Goal: Information Seeking & Learning: Learn about a topic

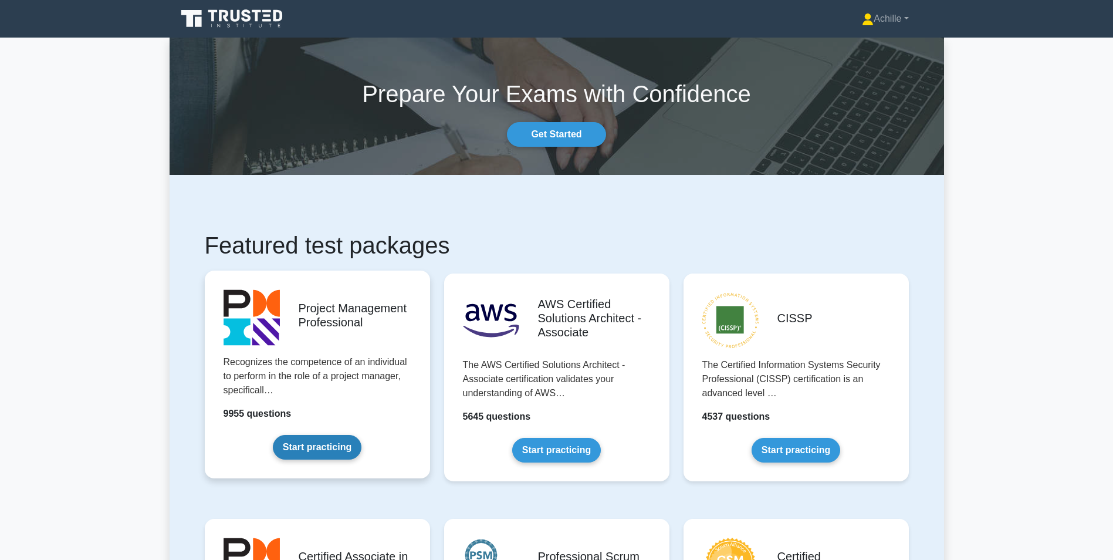
click at [300, 435] on link "Start practicing" at bounding box center [317, 447] width 89 height 25
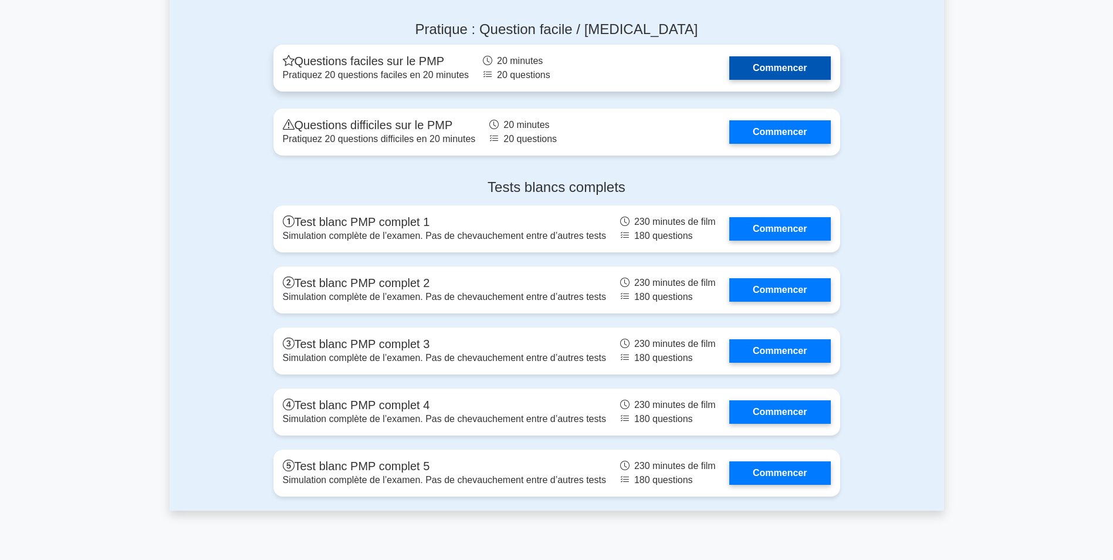
scroll to position [3872, 0]
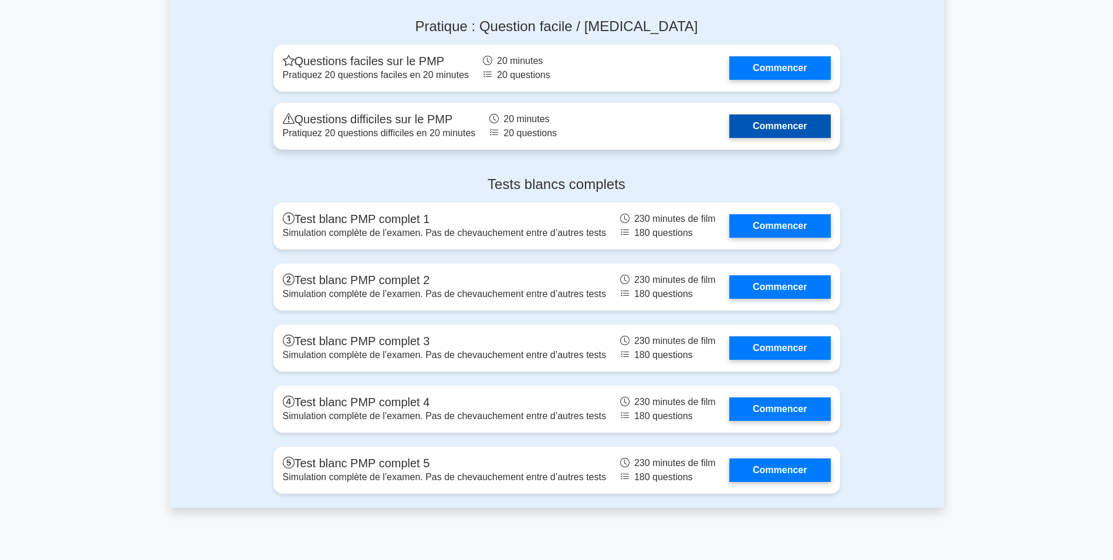
click at [768, 129] on link "Commencer" at bounding box center [779, 125] width 101 height 23
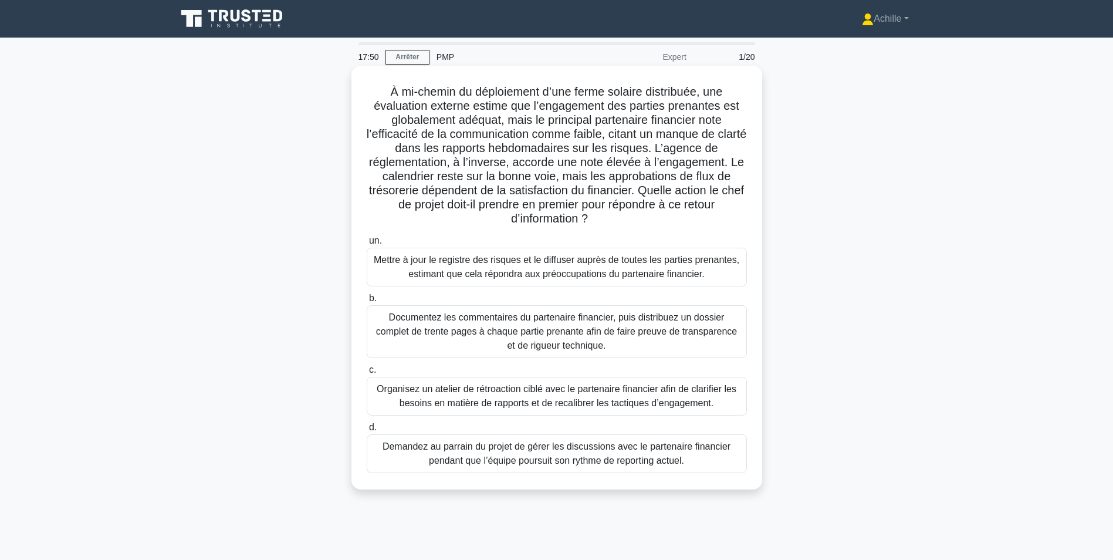
click at [516, 401] on div "Organisez un atelier de rétroaction ciblé avec le partenaire financier afin de …" at bounding box center [557, 396] width 380 height 39
click at [367, 374] on input "c. Organisez un atelier de rétroaction ciblé avec le partenaire financier afin …" at bounding box center [367, 370] width 0 height 8
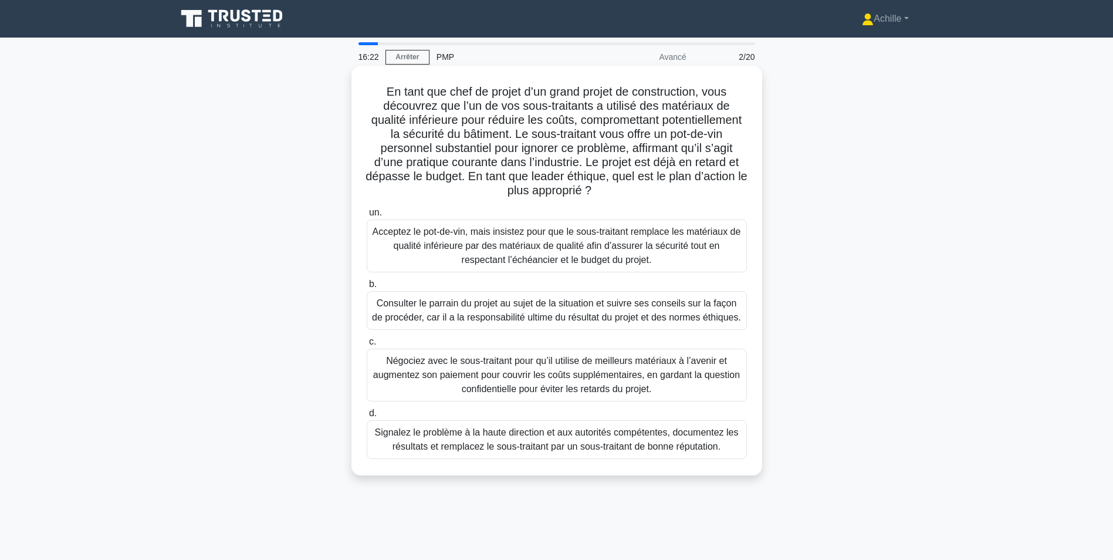
drag, startPoint x: 1092, startPoint y: 240, endPoint x: 632, endPoint y: 450, distance: 505.6
click at [632, 450] on div "Signalez le problème à la haute direction et aux autorités compétentes, documen…" at bounding box center [557, 439] width 380 height 39
click at [367, 417] on input "d. Signalez le problème à la haute direction et aux autorités compétentes, docu…" at bounding box center [367, 413] width 0 height 8
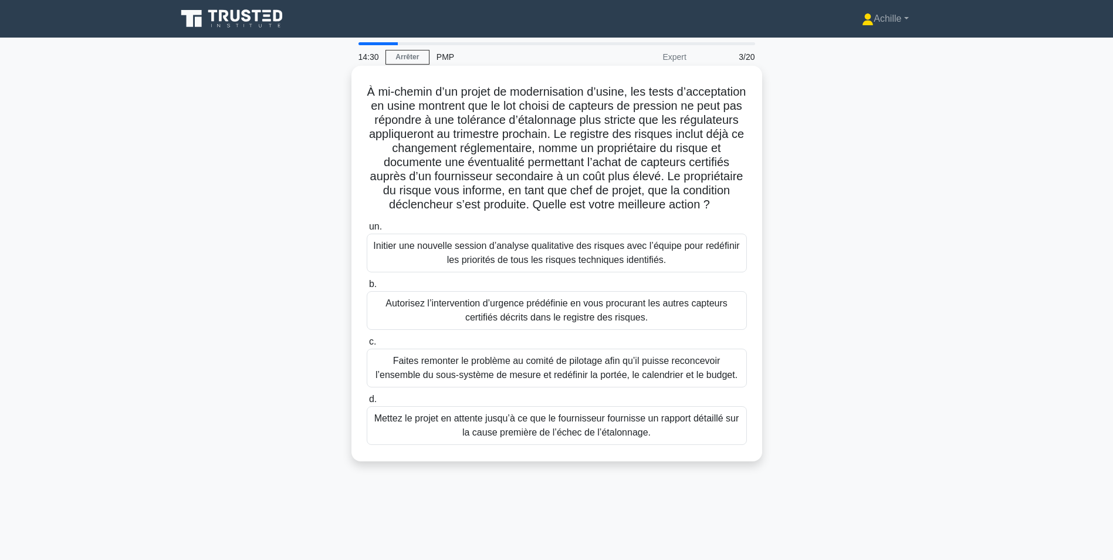
click at [543, 319] on div "Autorisez l’intervention d’urgence prédéfinie en vous procurant les autres capt…" at bounding box center [557, 310] width 380 height 39
click at [367, 288] on input "b. Autorisez l’intervention d’urgence prédéfinie en vous procurant les autres c…" at bounding box center [367, 284] width 0 height 8
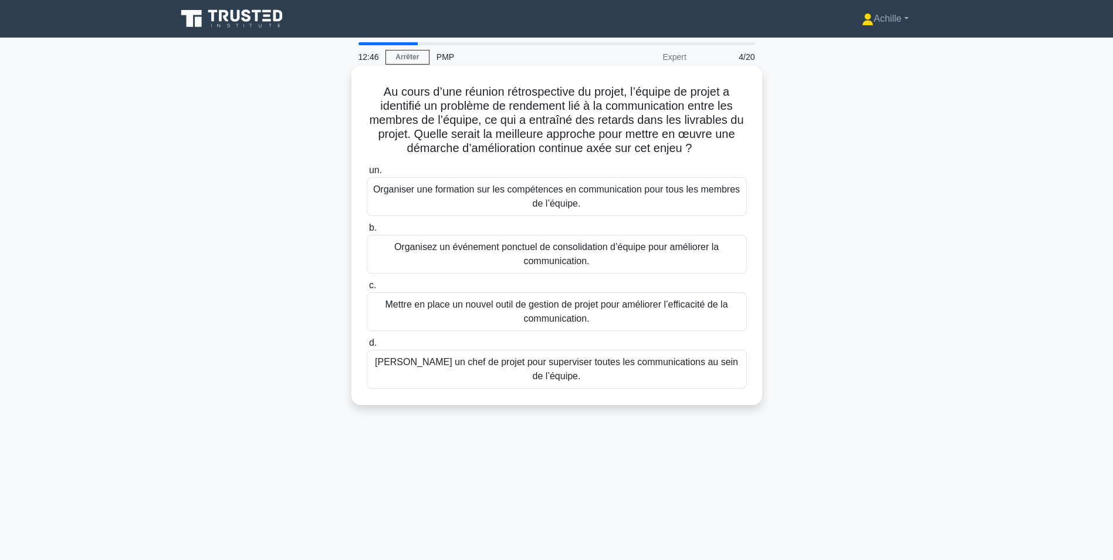
click at [506, 198] on div "Organiser une formation sur les compétences en communication pour tous les memb…" at bounding box center [557, 196] width 380 height 39
click at [367, 174] on input "un. Organiser une formation sur les compétences en communication pour tous les …" at bounding box center [367, 171] width 0 height 8
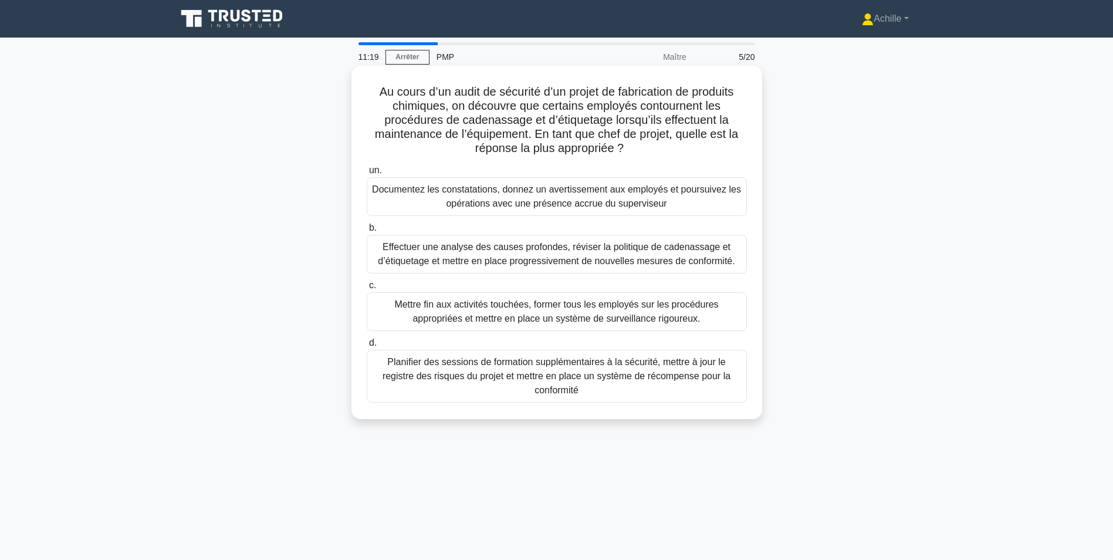
click at [547, 265] on div "Effectuer une analyse des causes profondes, réviser la politique de cadenassage…" at bounding box center [557, 254] width 380 height 39
click at [367, 232] on input "b. Effectuer une analyse des causes profondes, réviser la politique de cadenass…" at bounding box center [367, 228] width 0 height 8
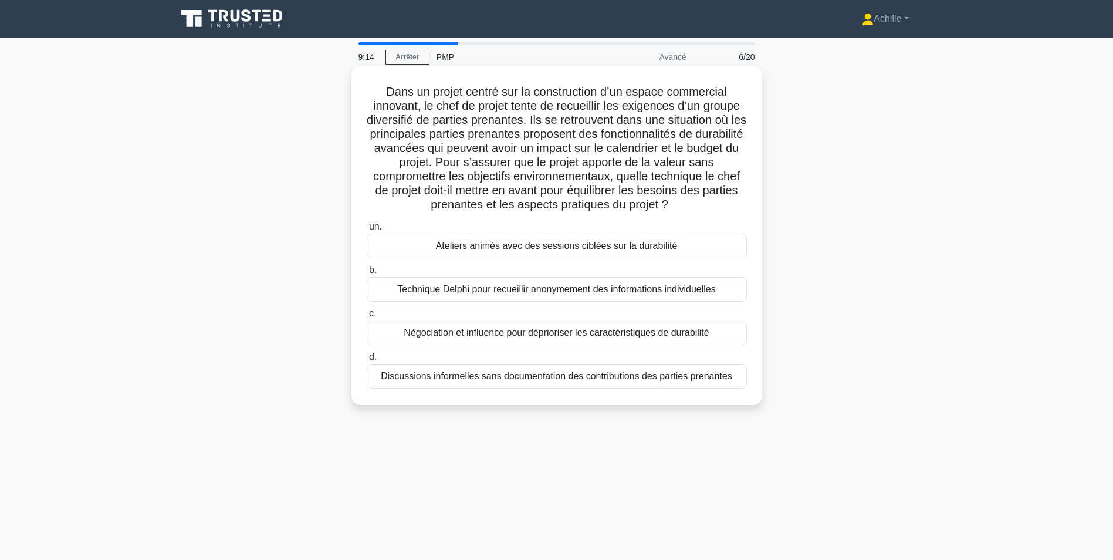
click at [551, 251] on div "Ateliers animés avec des sessions ciblées sur la durabilité" at bounding box center [557, 245] width 380 height 25
click at [367, 231] on input "un. Ateliers animés avec des sessions ciblées sur la durabilité" at bounding box center [367, 227] width 0 height 8
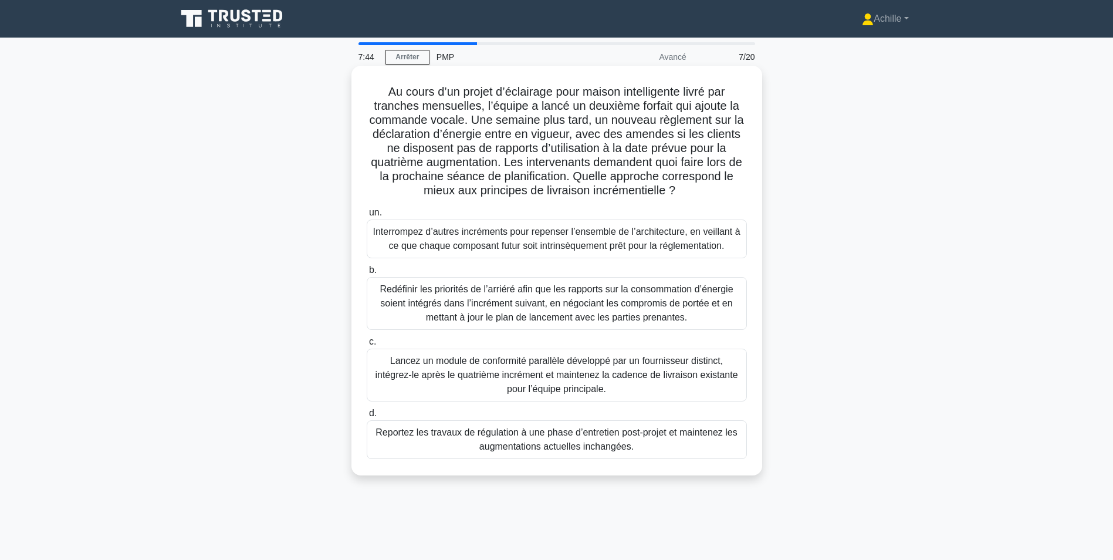
click at [541, 314] on div "Redéfinir les priorités de l’arriéré afin que les rapports sur la consommation …" at bounding box center [557, 303] width 380 height 53
click at [367, 274] on input "b. Redéfinir les priorités de l’arriéré afin que les rapports sur la consommati…" at bounding box center [367, 270] width 0 height 8
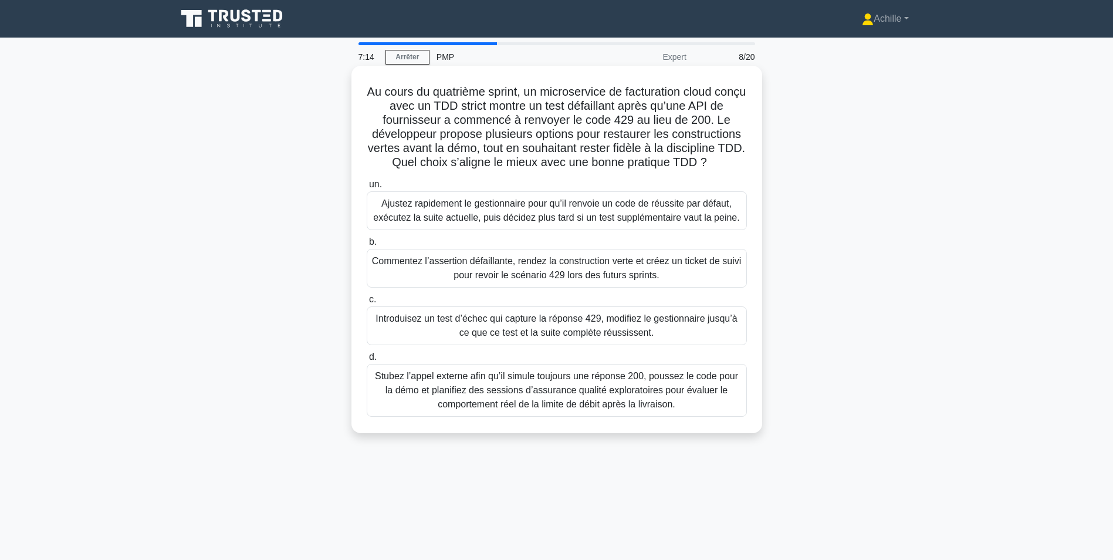
click at [508, 222] on div "Ajustez rapidement le gestionnaire pour qu’il renvoie un code de réussite par d…" at bounding box center [557, 210] width 380 height 39
click at [367, 188] on input "un. Ajustez rapidement le gestionnaire pour qu’il renvoie un code de réussite p…" at bounding box center [367, 185] width 0 height 8
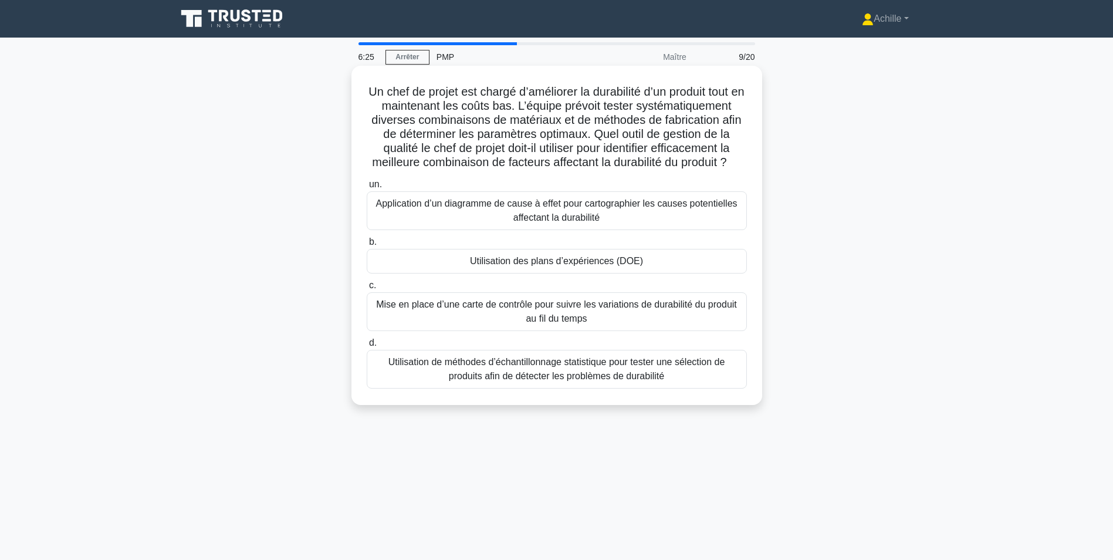
click at [517, 331] on div "Mise en place d’une carte de contrôle pour suivre les variations de durabilité …" at bounding box center [557, 311] width 380 height 39
click at [367, 289] on input "c. Mise en place d’une carte de contrôle pour suivre les variations de durabili…" at bounding box center [367, 286] width 0 height 8
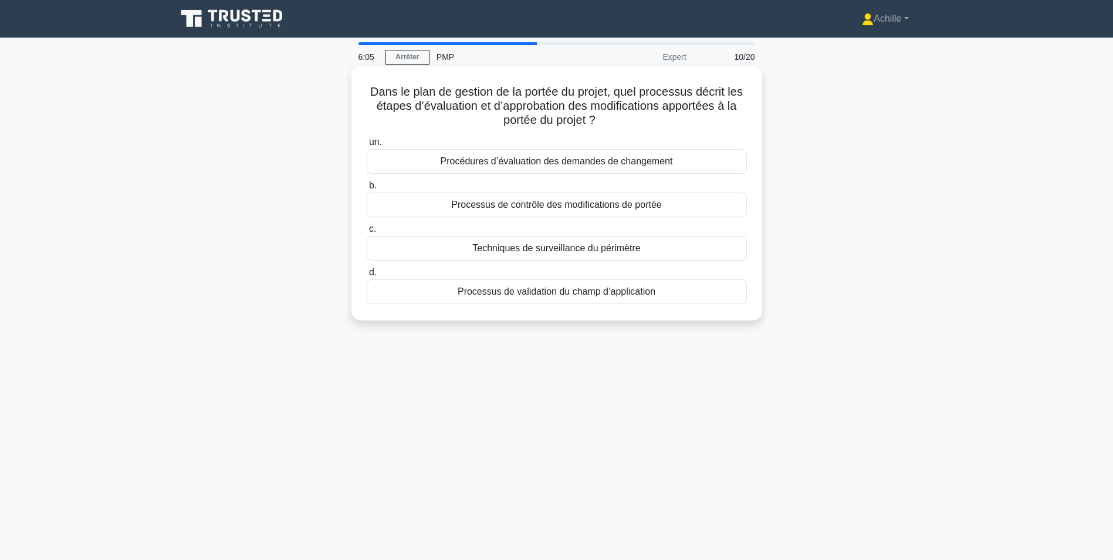
click at [522, 207] on div "Processus de contrôle des modifications de portée" at bounding box center [557, 204] width 380 height 25
click at [367, 189] on input "b. Processus de contrôle des modifications de portée" at bounding box center [367, 186] width 0 height 8
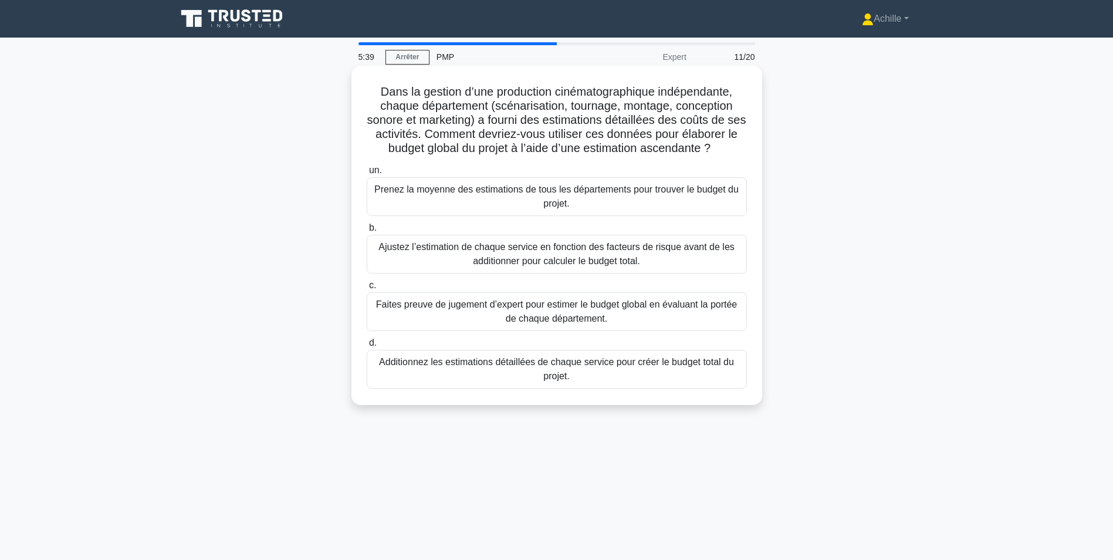
click at [505, 316] on div "Faites preuve de jugement d’expert pour estimer le budget global en évaluant la…" at bounding box center [557, 311] width 380 height 39
click at [367, 289] on input "c. Faites preuve de jugement d’expert pour estimer le budget global en évaluant…" at bounding box center [367, 286] width 0 height 8
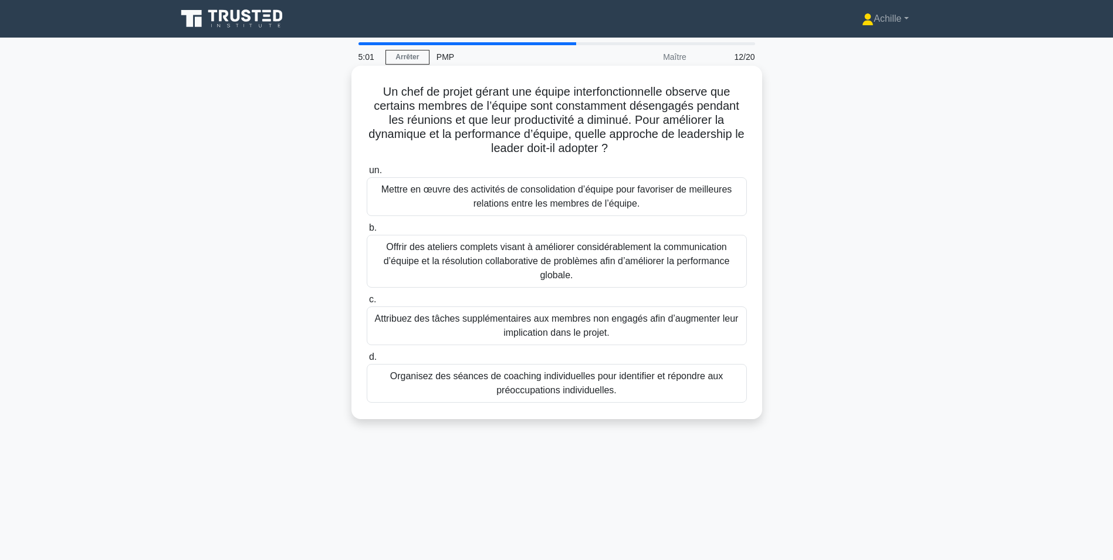
click at [516, 258] on div "Offrir des ateliers complets visant à améliorer considérablement la communicati…" at bounding box center [557, 261] width 380 height 53
click at [367, 232] on input "b. Offrir des ateliers complets visant à améliorer considérablement la communic…" at bounding box center [367, 228] width 0 height 8
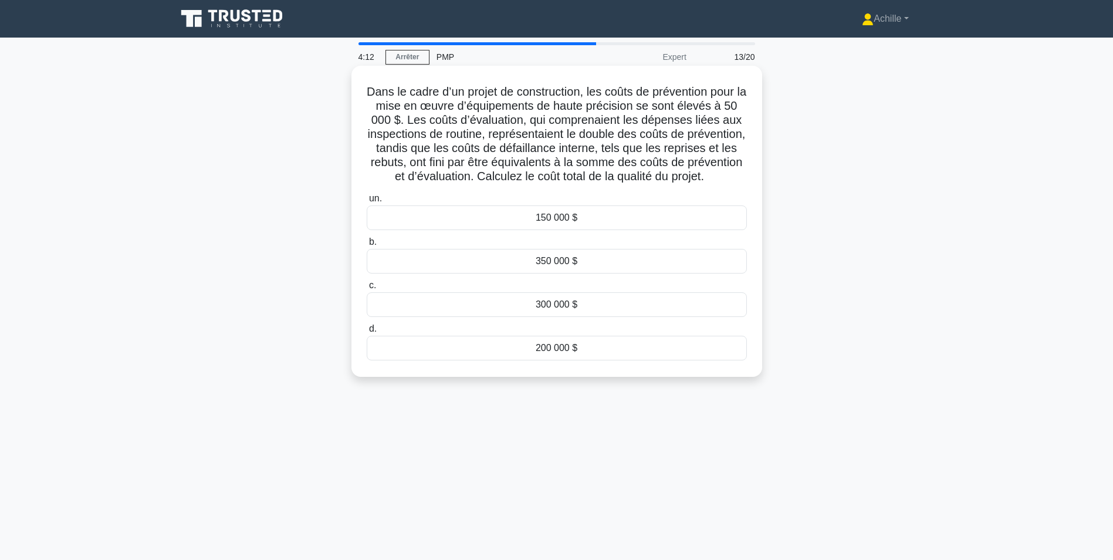
click at [558, 230] on div "150 000 $" at bounding box center [557, 217] width 380 height 25
click at [367, 202] on input "un. 150 000 $" at bounding box center [367, 199] width 0 height 8
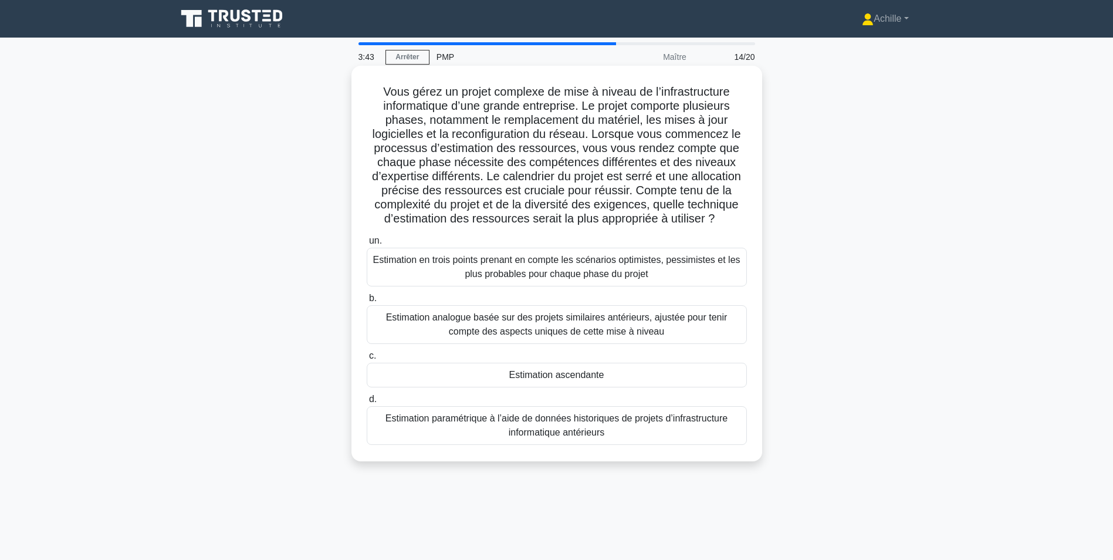
click at [485, 333] on div "Estimation analogue basée sur des projets similaires antérieurs, ajustée pour t…" at bounding box center [557, 324] width 380 height 39
click at [367, 302] on input "b. Estimation analogue basée sur des projets similaires antérieurs, ajustée pou…" at bounding box center [367, 298] width 0 height 8
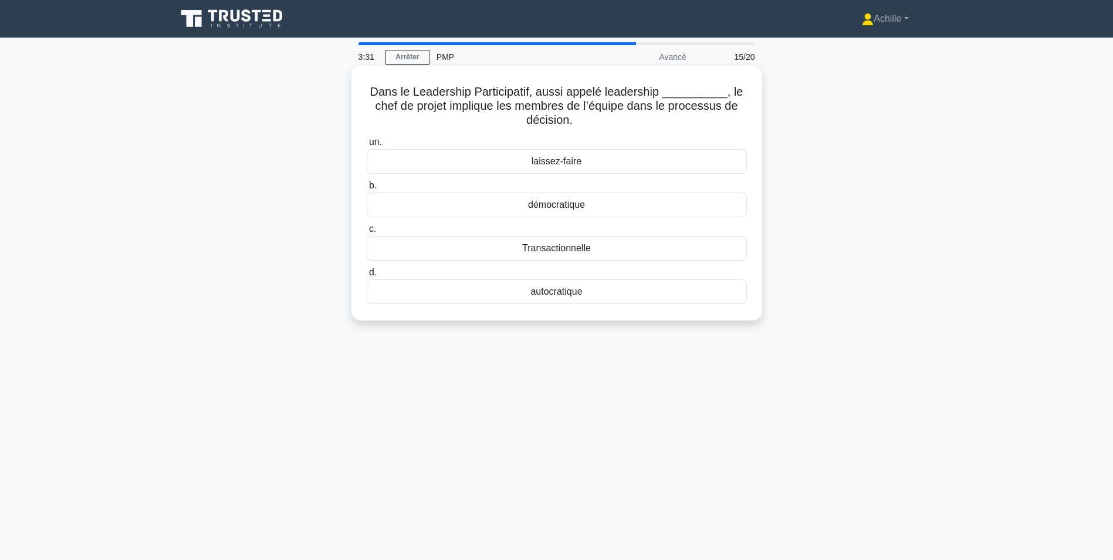
click at [526, 205] on div "démocratique" at bounding box center [557, 204] width 380 height 25
click at [367, 189] on input "b. démocratique" at bounding box center [367, 186] width 0 height 8
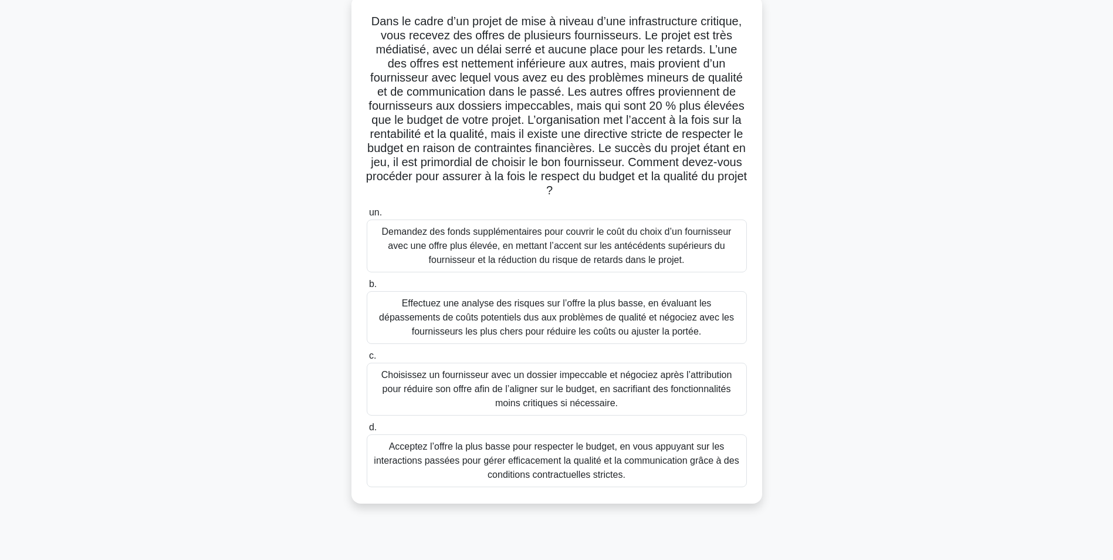
scroll to position [74, 0]
click at [646, 323] on div "Effectuez une analyse des risques sur l’offre la plus basse, en évaluant les dé…" at bounding box center [557, 316] width 380 height 53
click at [367, 287] on input "b. Effectuez une analyse des risques sur l’offre la plus basse, en évaluant les…" at bounding box center [367, 284] width 0 height 8
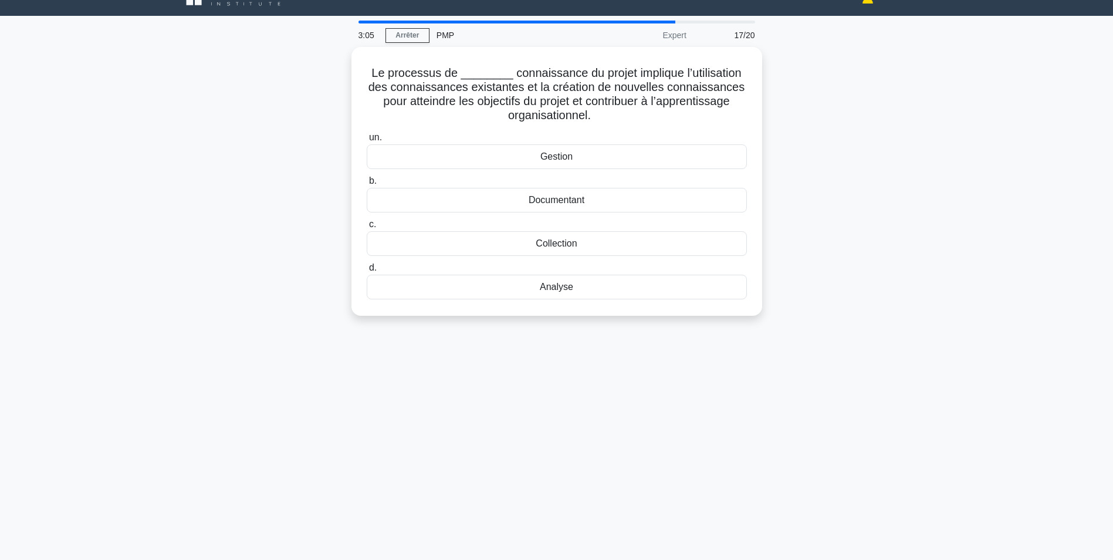
scroll to position [0, 0]
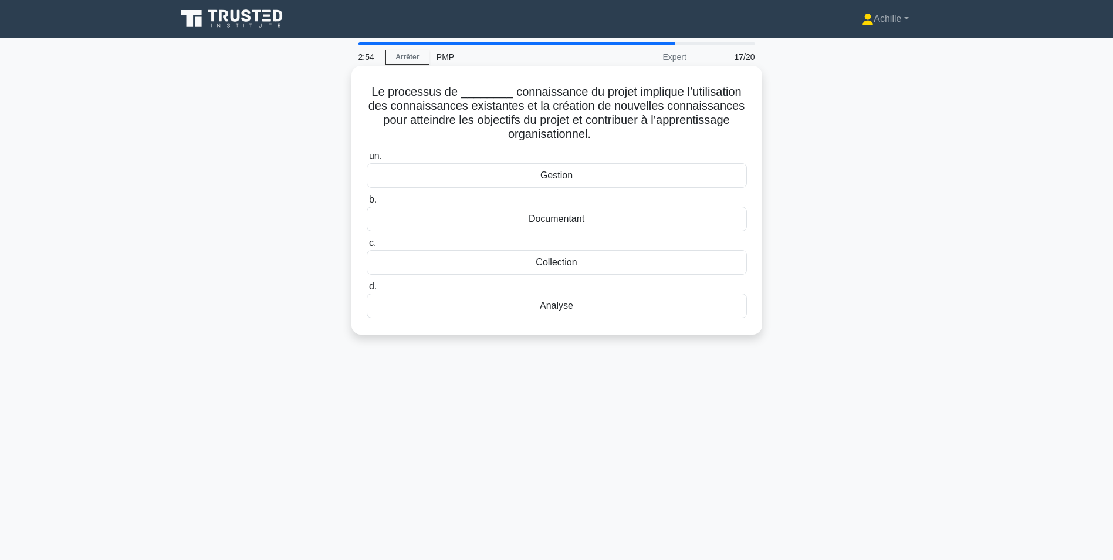
drag, startPoint x: 581, startPoint y: 174, endPoint x: 531, endPoint y: 168, distance: 50.1
click at [569, 172] on div "Gestion" at bounding box center [557, 175] width 380 height 25
click at [464, 171] on div "Gestion" at bounding box center [557, 175] width 380 height 25
click at [367, 160] on input "un. Gestion" at bounding box center [367, 157] width 0 height 8
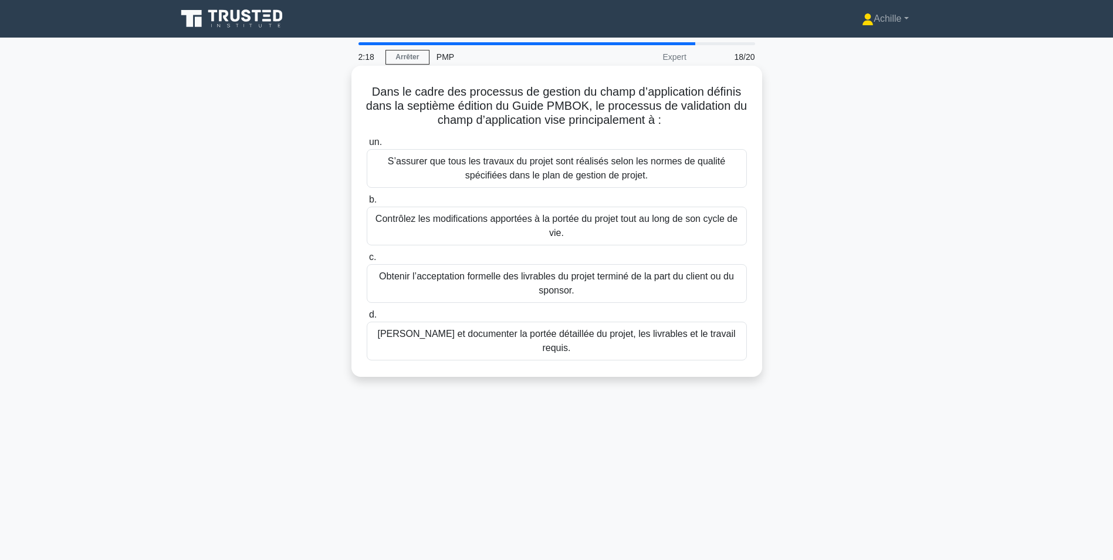
click at [612, 337] on div "Définir et documenter la portée détaillée du projet, les livrables et le travai…" at bounding box center [557, 340] width 380 height 39
click at [367, 319] on input "d. Définir et documenter la portée détaillée du projet, les livrables et le tra…" at bounding box center [367, 315] width 0 height 8
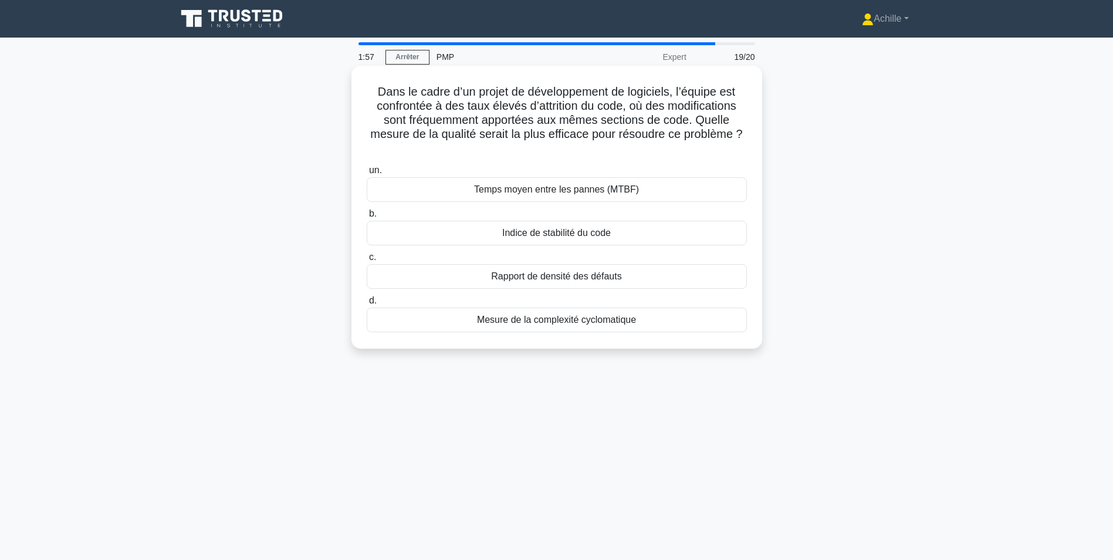
click at [548, 275] on div "Rapport de densité des défauts" at bounding box center [557, 276] width 380 height 25
click at [367, 261] on input "c. Rapport de densité des défauts" at bounding box center [367, 257] width 0 height 8
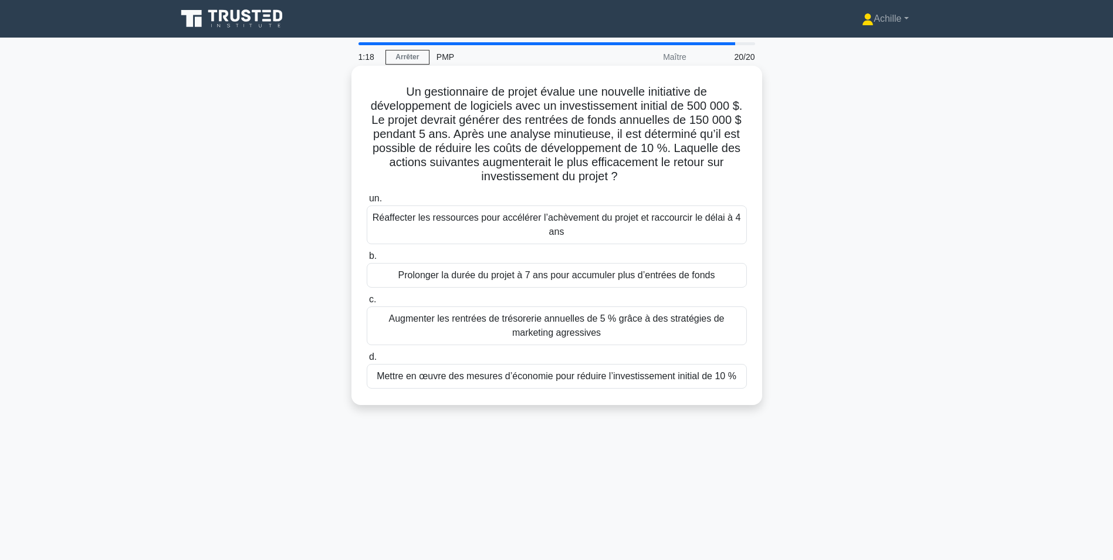
click at [622, 338] on div "Augmenter les rentrées de trésorerie annuelles de 5 % grâce à des stratégies de…" at bounding box center [557, 325] width 380 height 39
click at [367, 303] on input "c. Augmenter les rentrées de trésorerie annuelles de 5 % grâce à des stratégies…" at bounding box center [367, 300] width 0 height 8
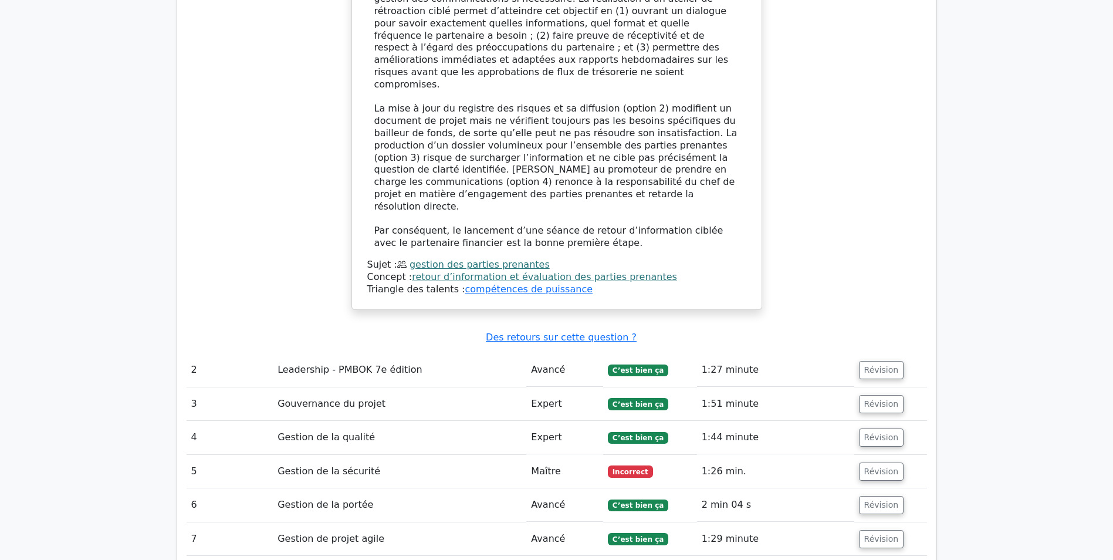
scroll to position [1584, 0]
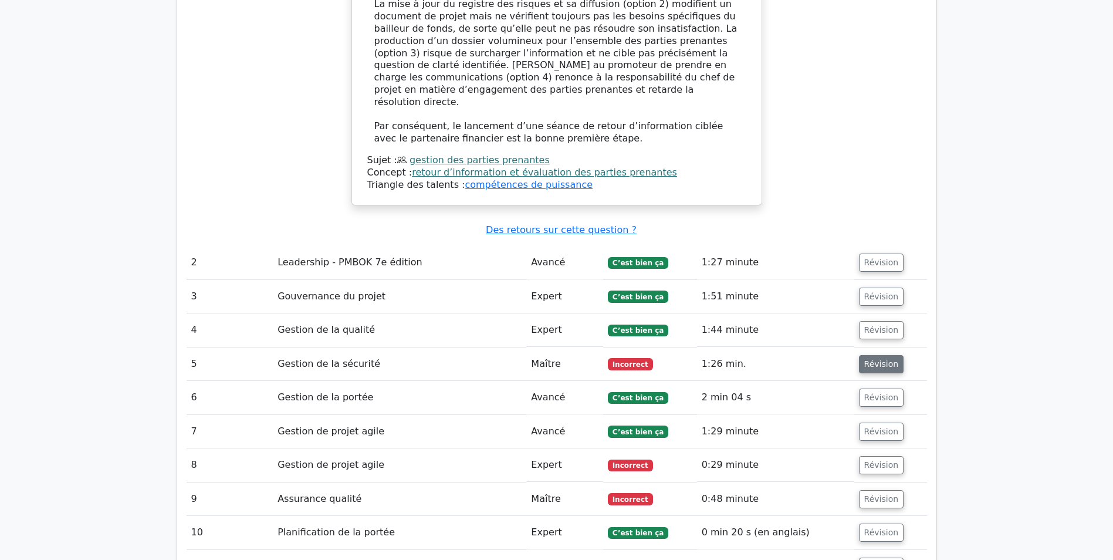
click at [872, 355] on button "Révision" at bounding box center [881, 364] width 45 height 18
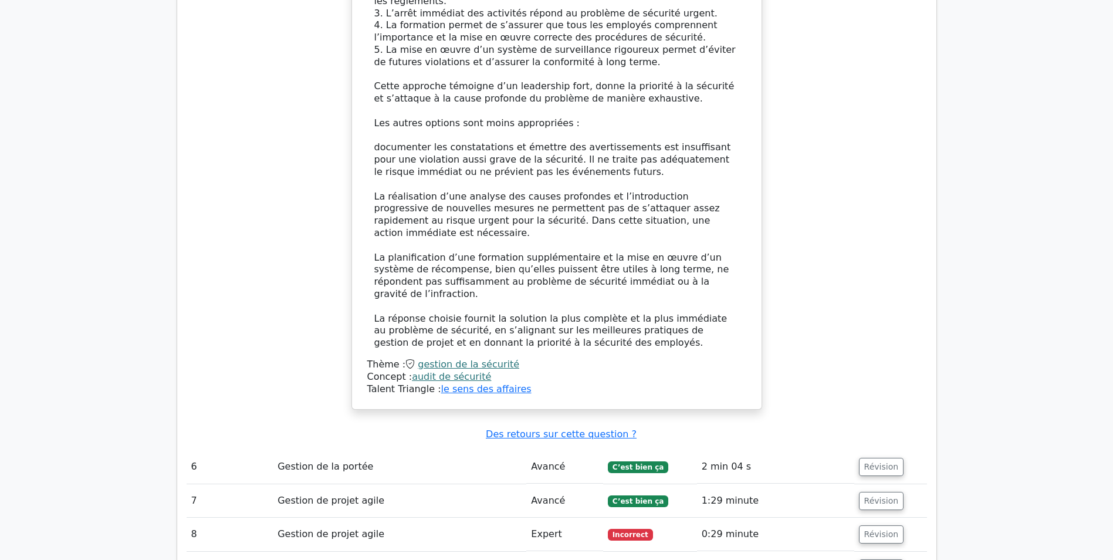
scroll to position [2581, 0]
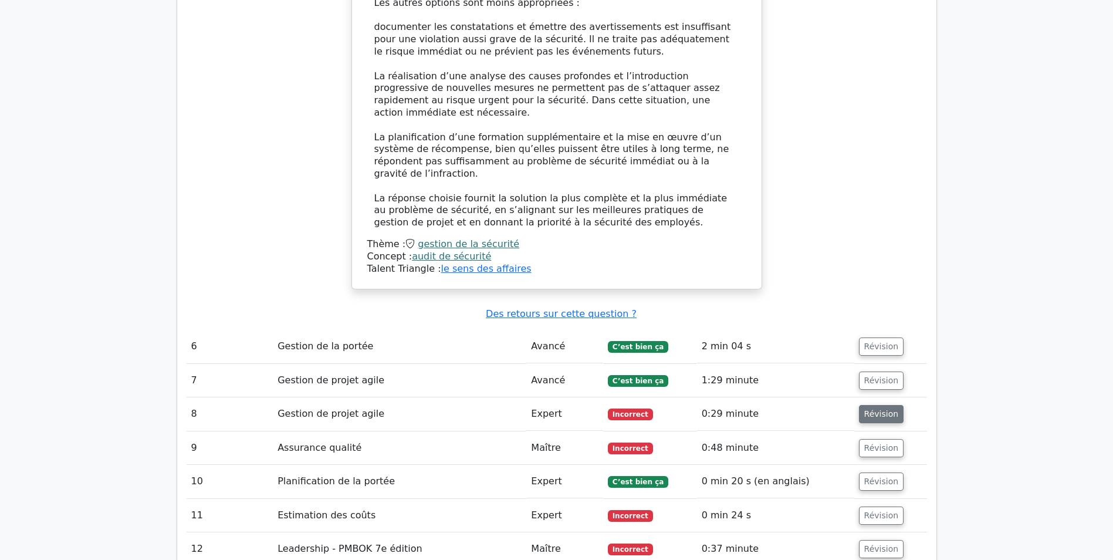
click at [880, 405] on button "Révision" at bounding box center [881, 414] width 45 height 18
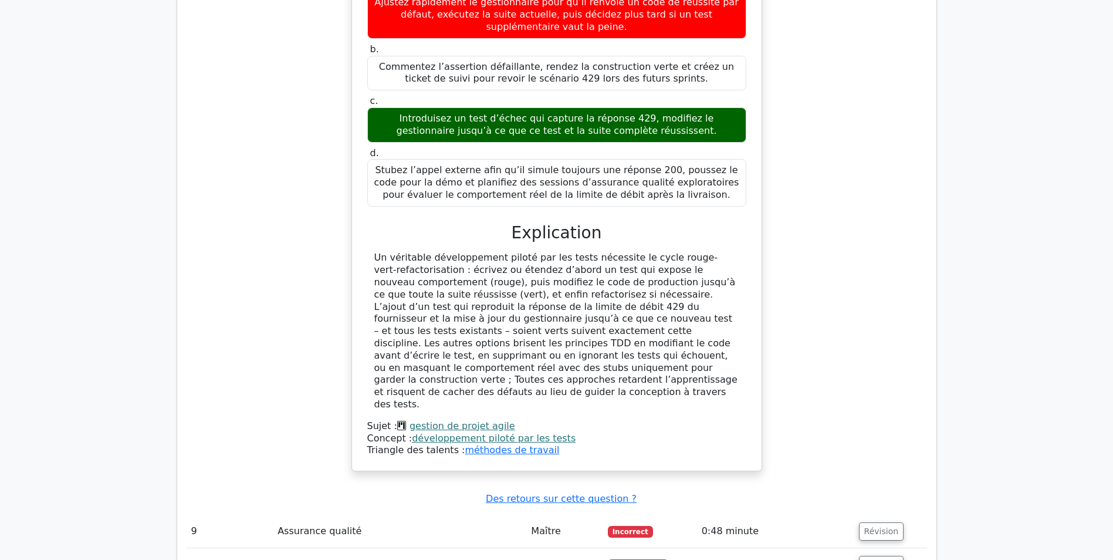
scroll to position [3168, 0]
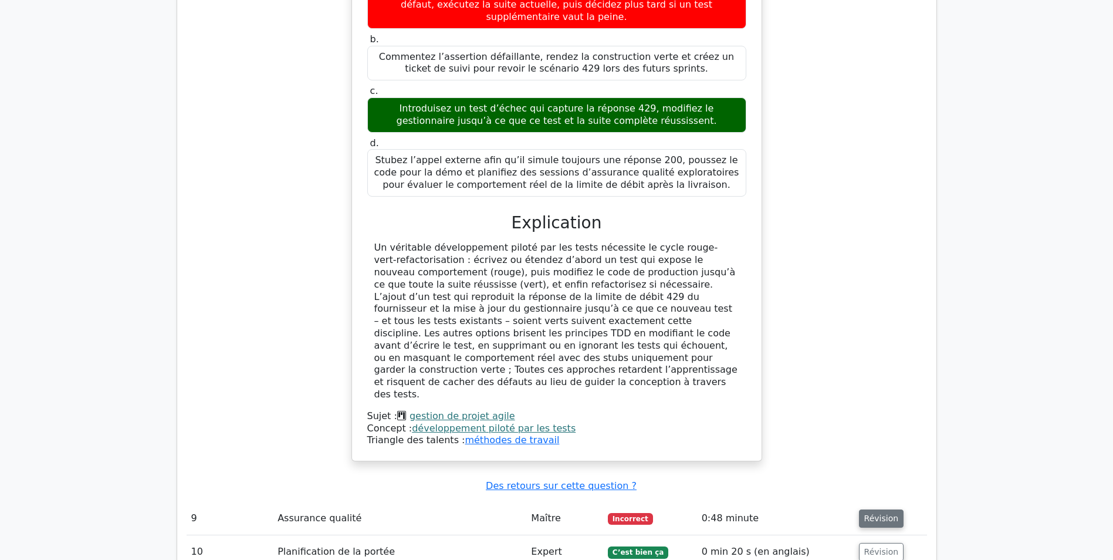
click at [882, 509] on button "Révision" at bounding box center [881, 518] width 45 height 18
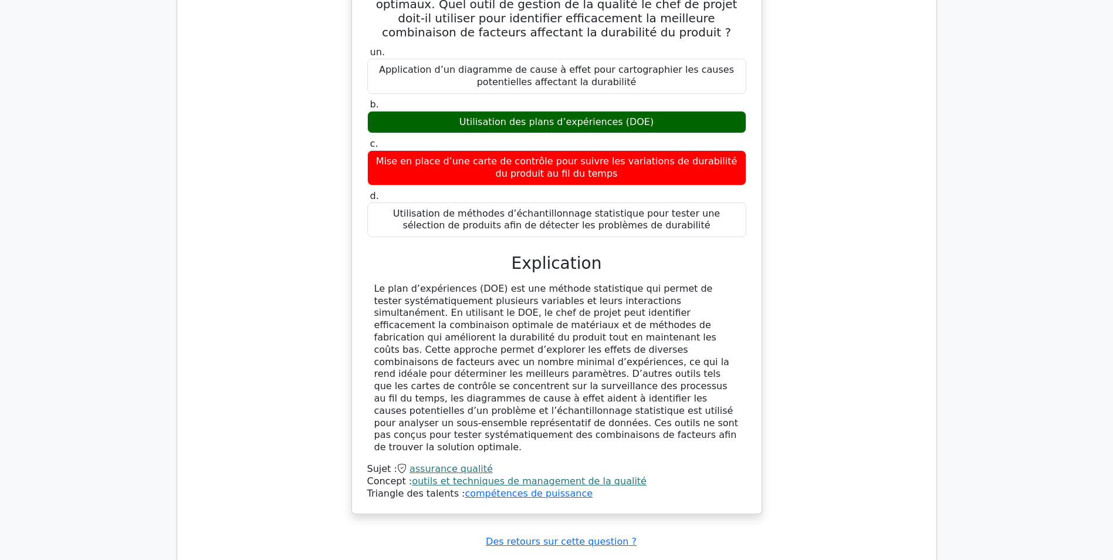
scroll to position [3813, 0]
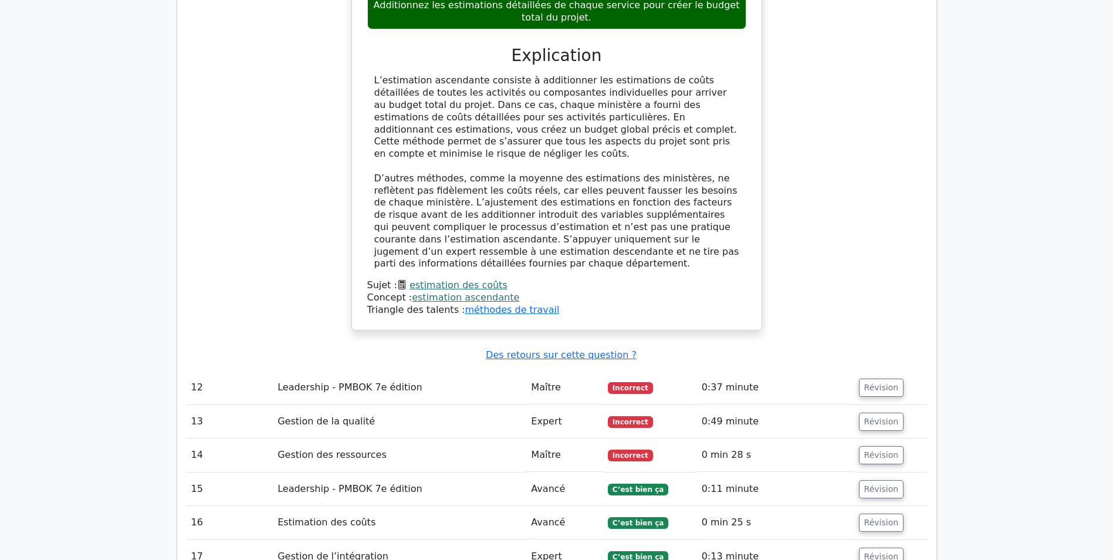
scroll to position [4693, 0]
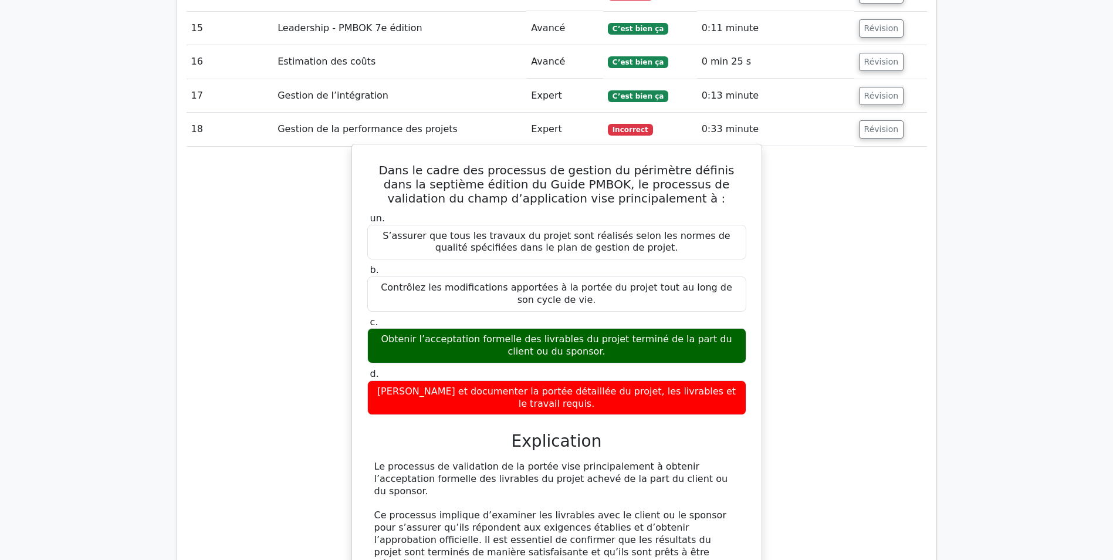
scroll to position [5338, 0]
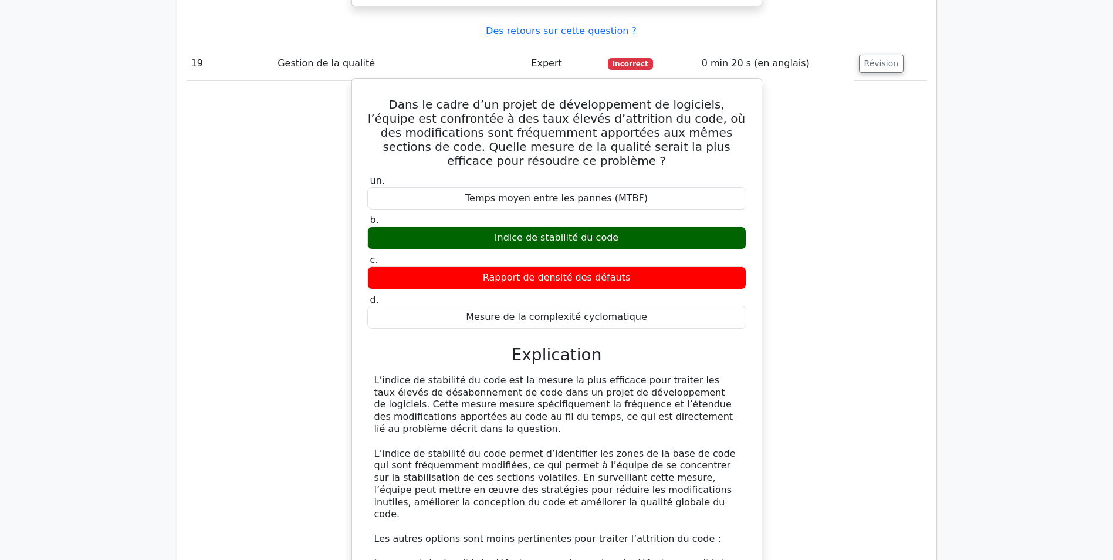
scroll to position [5984, 0]
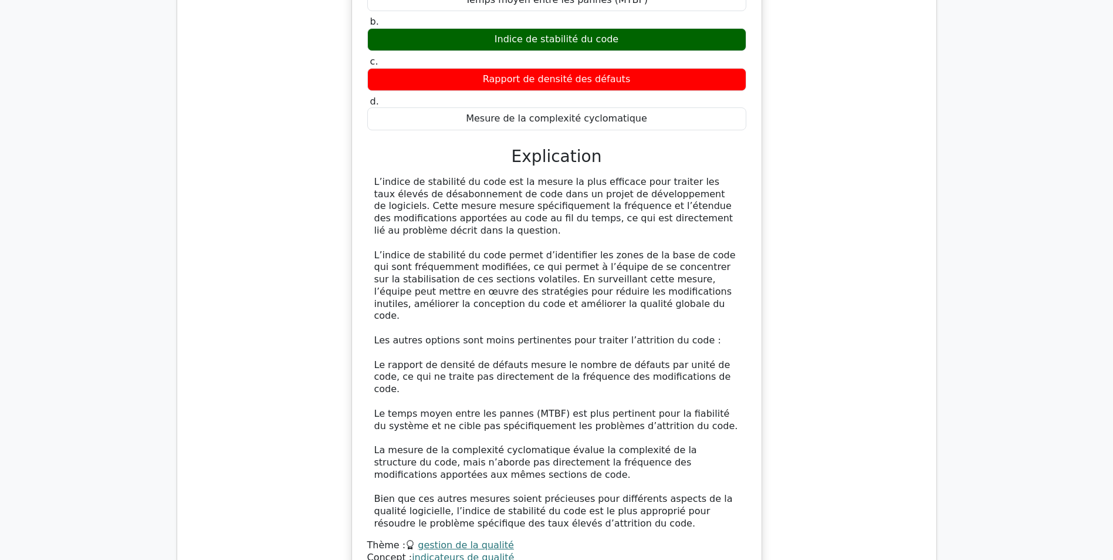
scroll to position [6277, 0]
